Goal: Check status: Check status

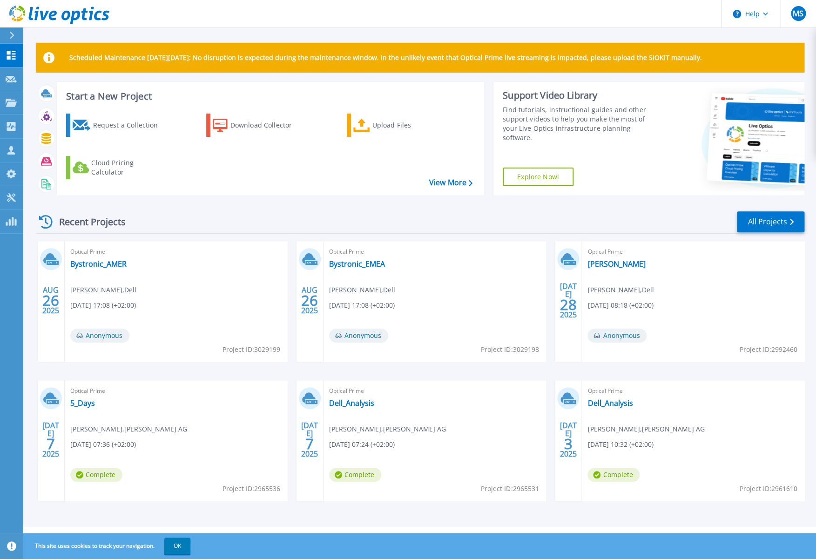
click at [188, 547] on button "OK" at bounding box center [177, 545] width 26 height 17
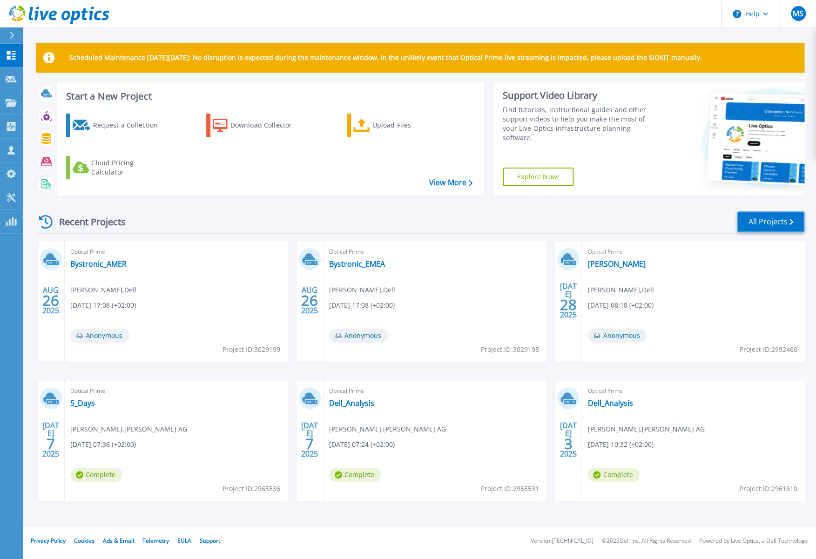
click at [770, 222] on link "All Projects" at bounding box center [770, 221] width 67 height 21
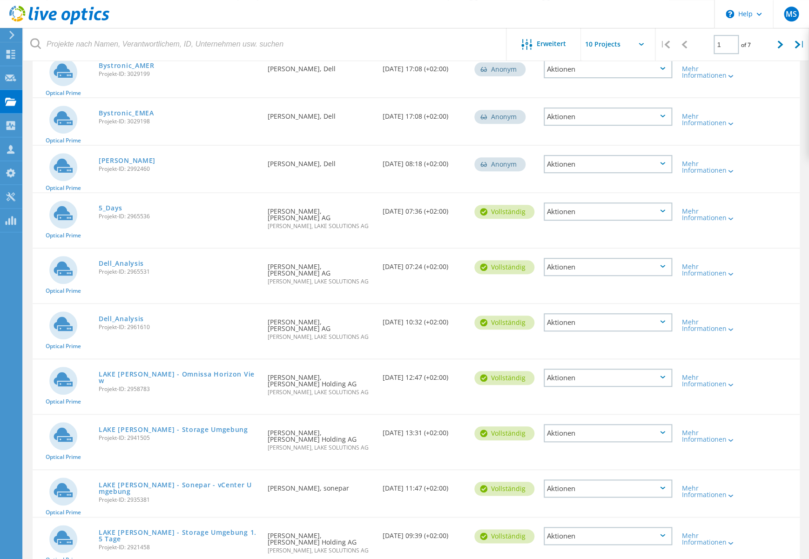
scroll to position [133, 0]
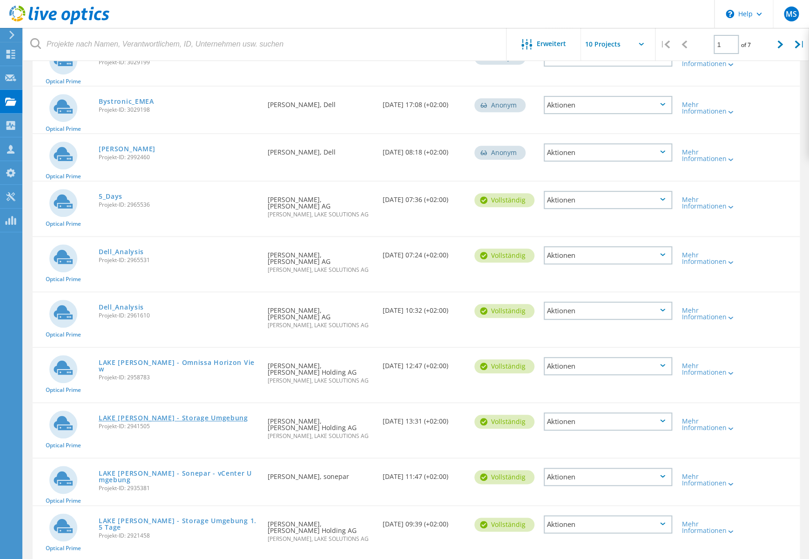
click at [176, 415] on link "LAKE [PERSON_NAME] - Storage Umgebung" at bounding box center [173, 418] width 149 height 7
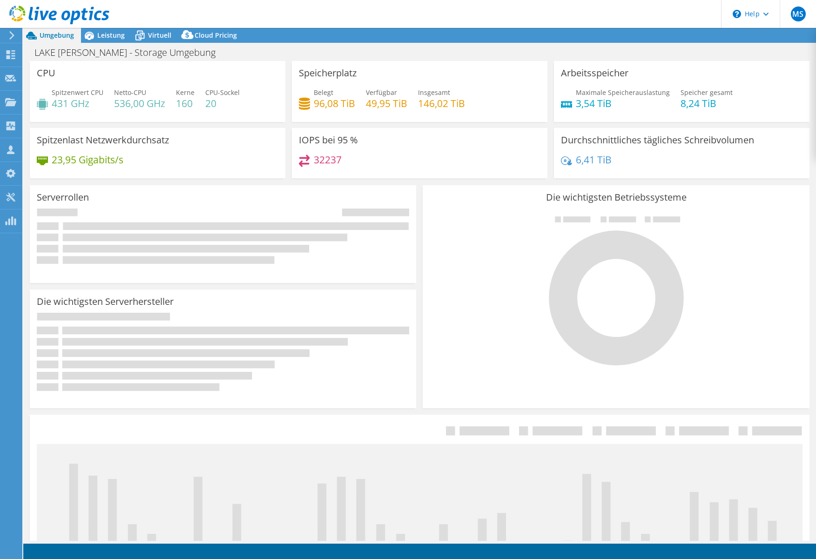
select select "EUFrankfurt"
select select "USD"
